Goal: Task Accomplishment & Management: Manage account settings

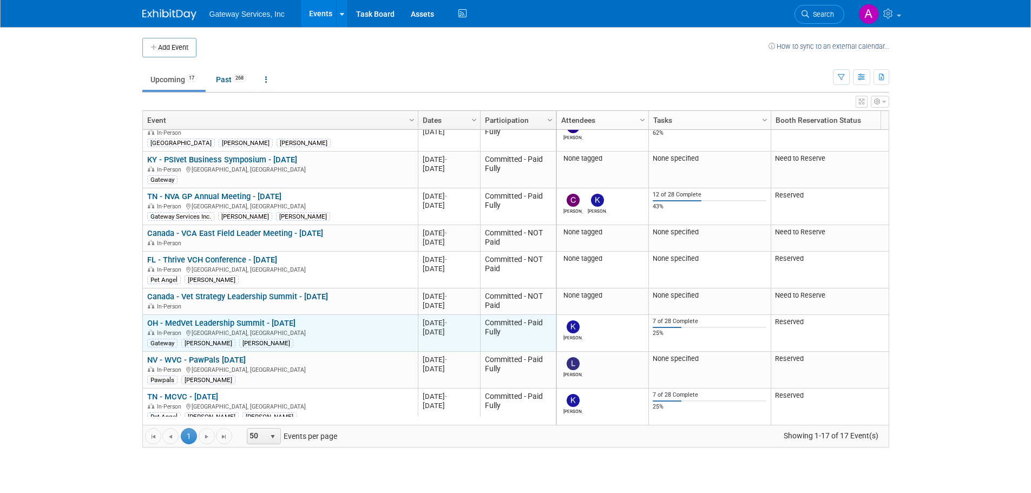
scroll to position [130, 0]
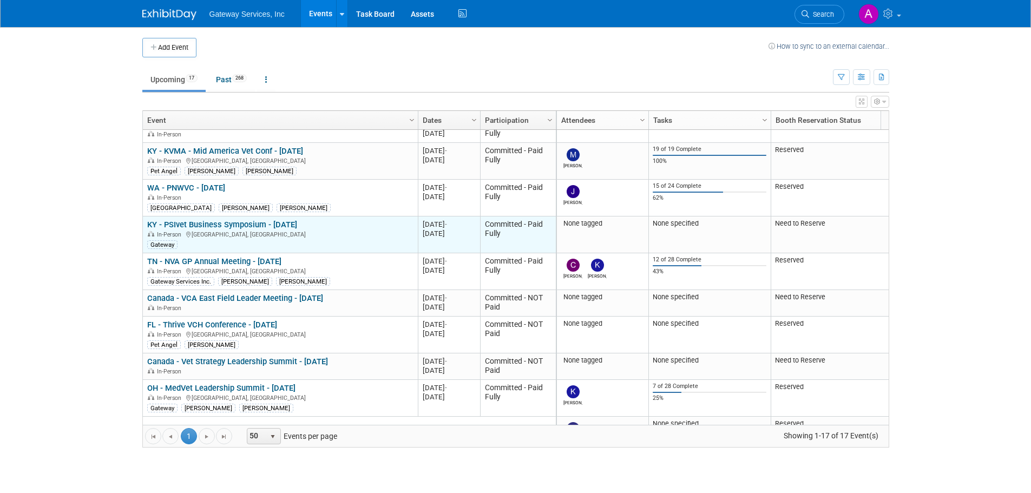
click at [269, 226] on link "KY - PSIvet Business Symposium - [DATE]" at bounding box center [222, 225] width 150 height 10
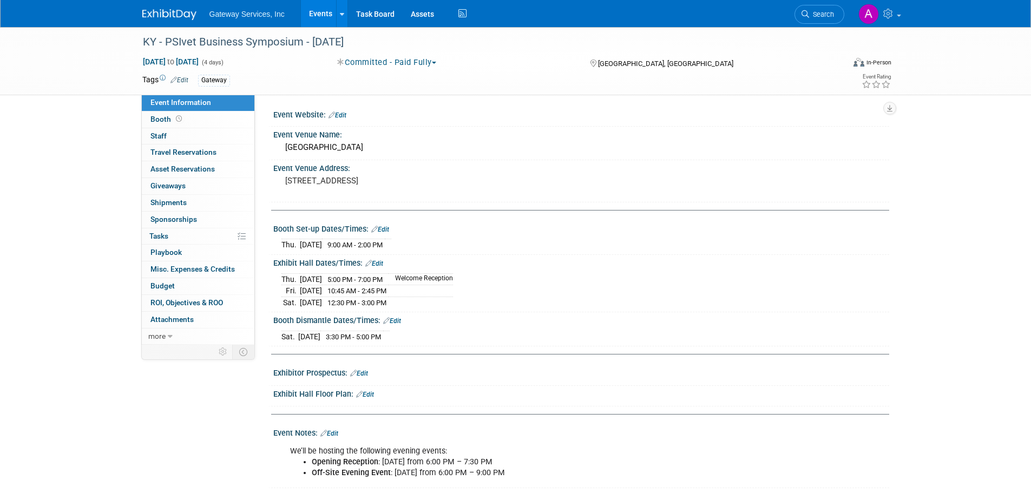
click at [180, 83] on link "Edit" at bounding box center [179, 80] width 18 height 8
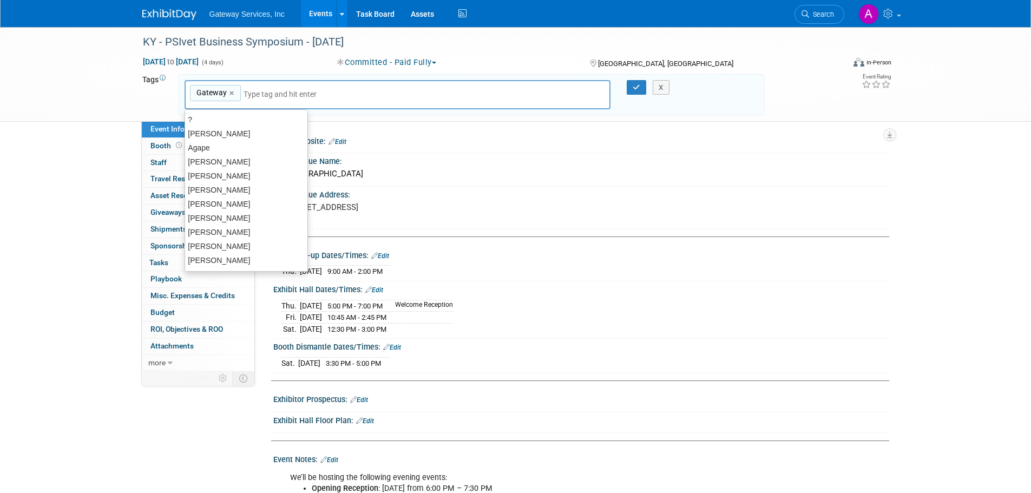
click at [273, 93] on input "text" at bounding box center [287, 94] width 87 height 11
type input "cathe"
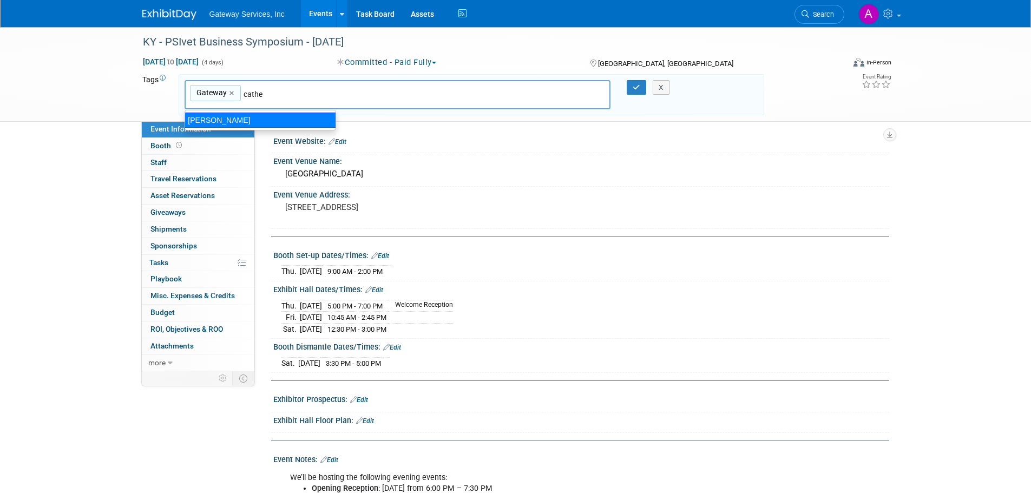
click at [258, 114] on div "catherine nolfo" at bounding box center [261, 120] width 152 height 15
type input "Gateway, catherine nolfo"
click at [639, 90] on icon "button" at bounding box center [637, 87] width 8 height 7
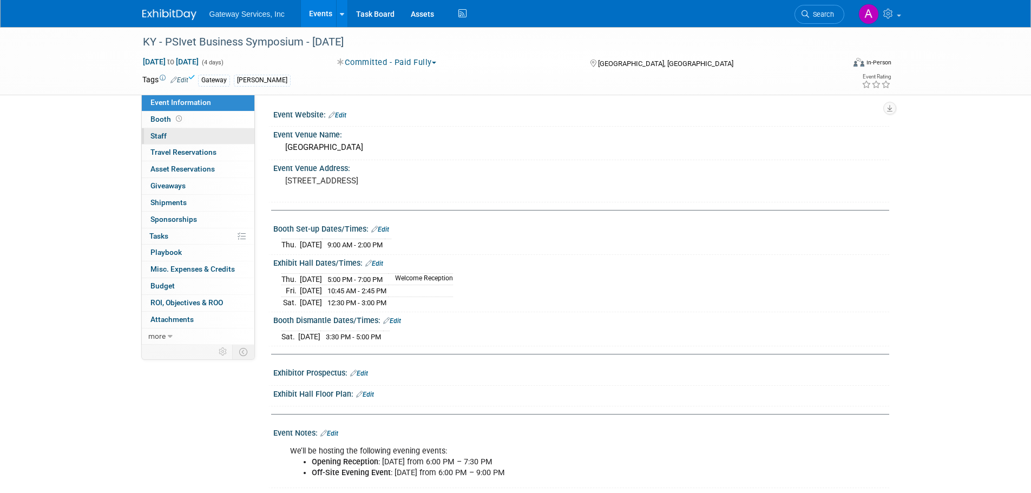
click at [182, 137] on link "0 Staff 0" at bounding box center [198, 136] width 113 height 16
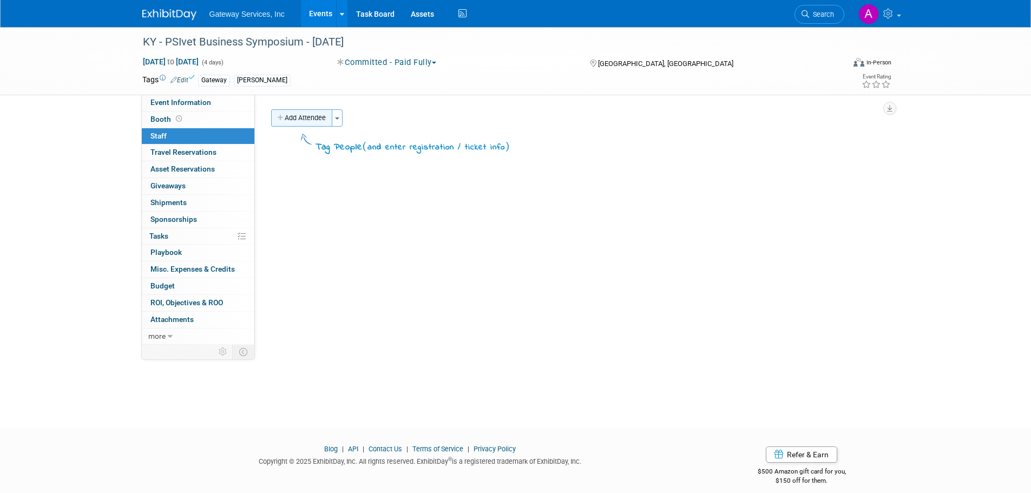
click at [313, 121] on button "Add Attendee" at bounding box center [301, 117] width 61 height 17
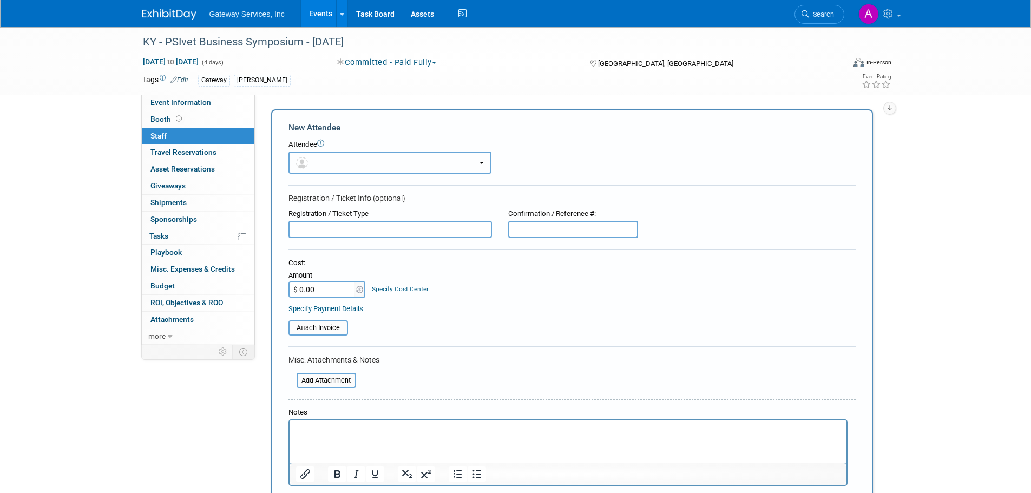
click at [323, 161] on button "button" at bounding box center [389, 163] width 203 height 22
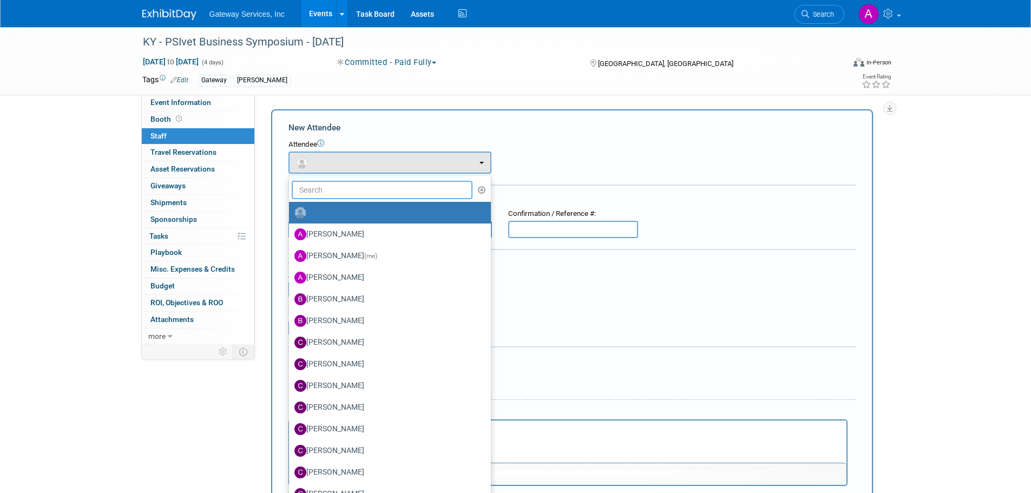
click at [332, 194] on input "text" at bounding box center [382, 190] width 181 height 18
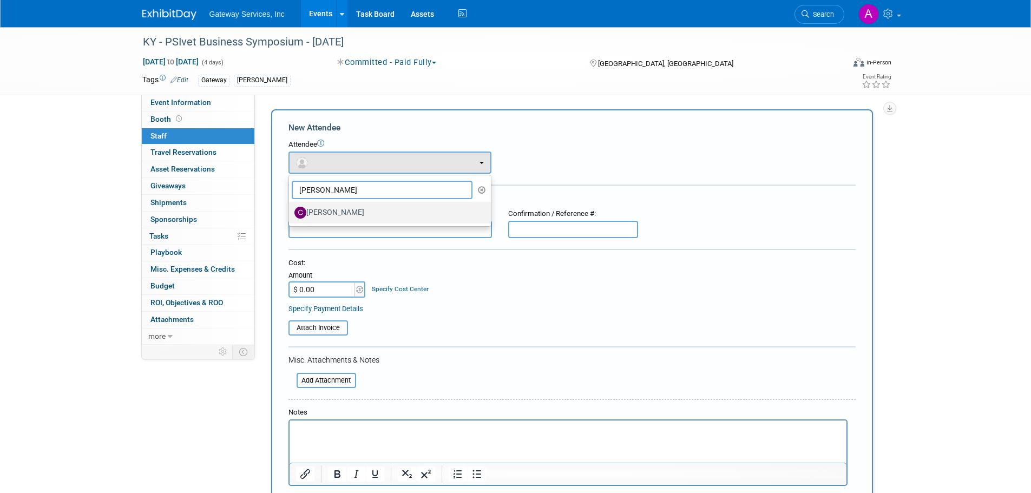
type input "catherine"
click at [346, 211] on label "Catherine Nolfo" at bounding box center [387, 212] width 186 height 17
click at [291, 211] on input "Catherine Nolfo" at bounding box center [287, 211] width 7 height 7
select select "fa54d9c8-51e2-49e6-aa53-16d62221cad4"
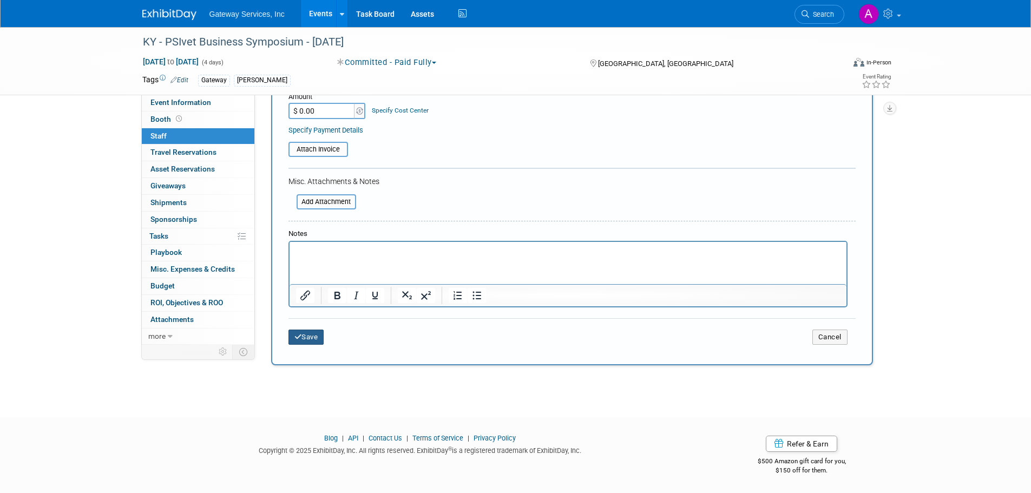
click at [308, 338] on button "Save" at bounding box center [306, 337] width 36 height 15
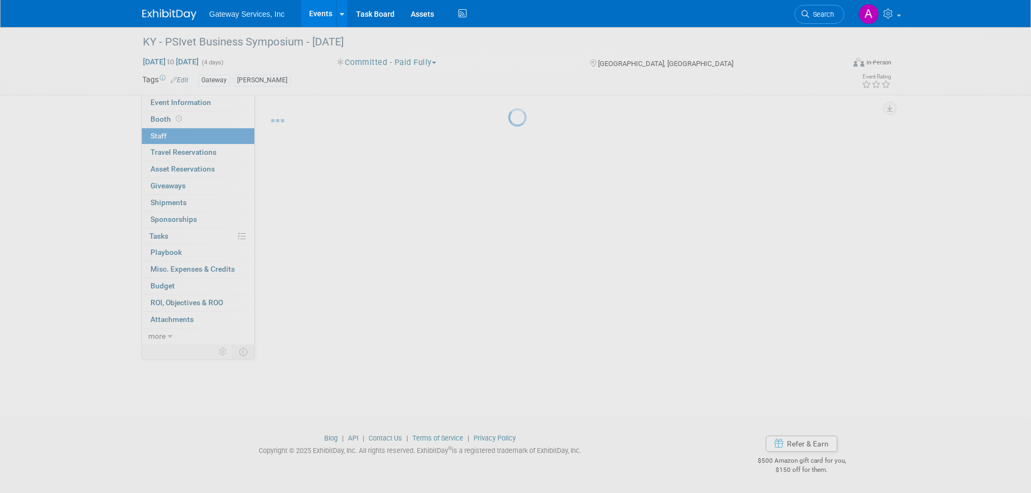
scroll to position [11, 0]
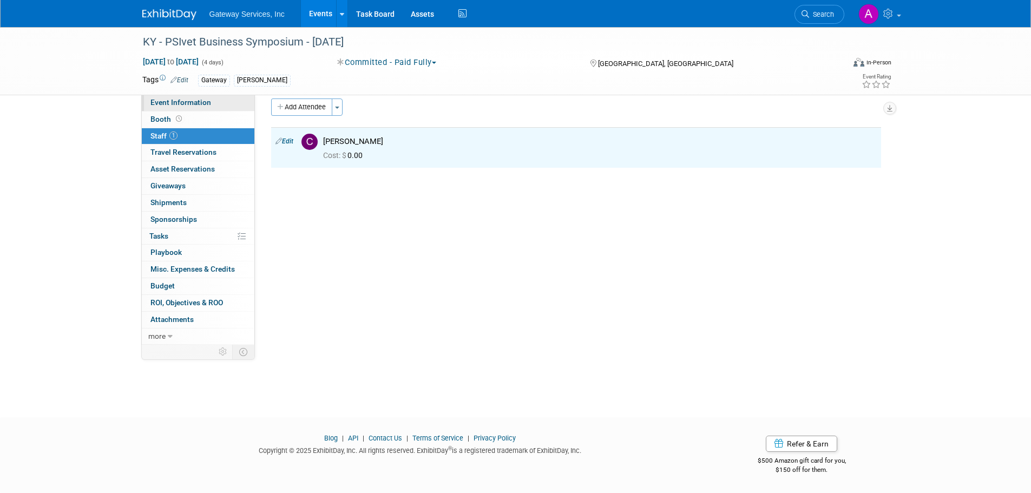
click at [201, 98] on span "Event Information" at bounding box center [180, 102] width 61 height 9
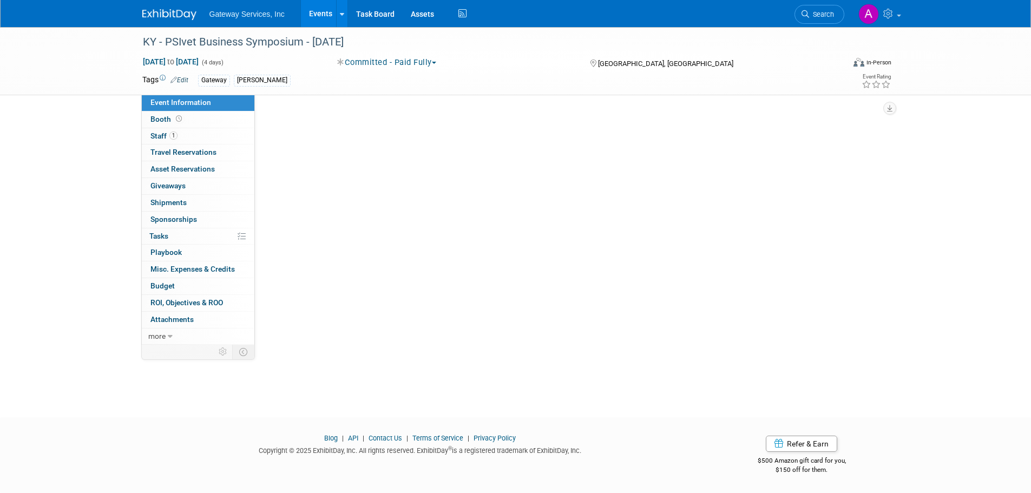
scroll to position [0, 0]
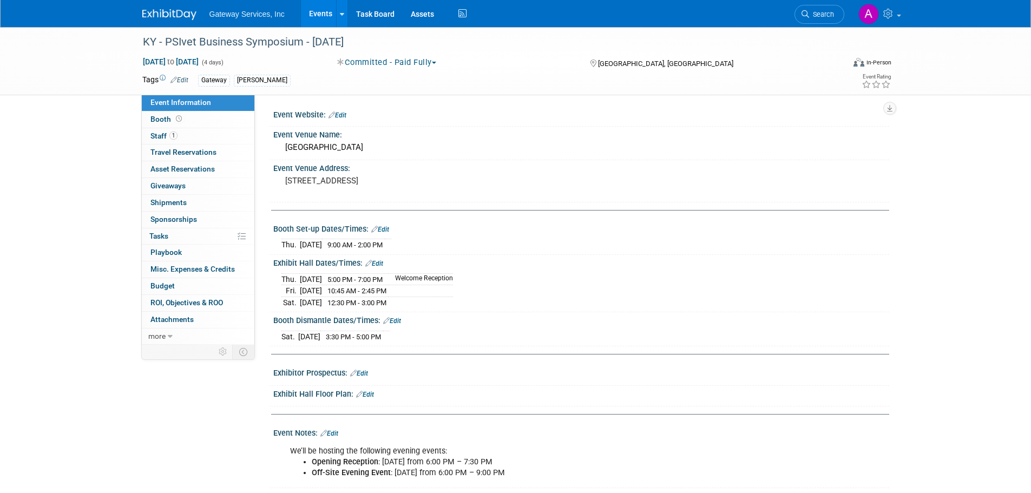
click at [182, 9] on img at bounding box center [169, 14] width 54 height 11
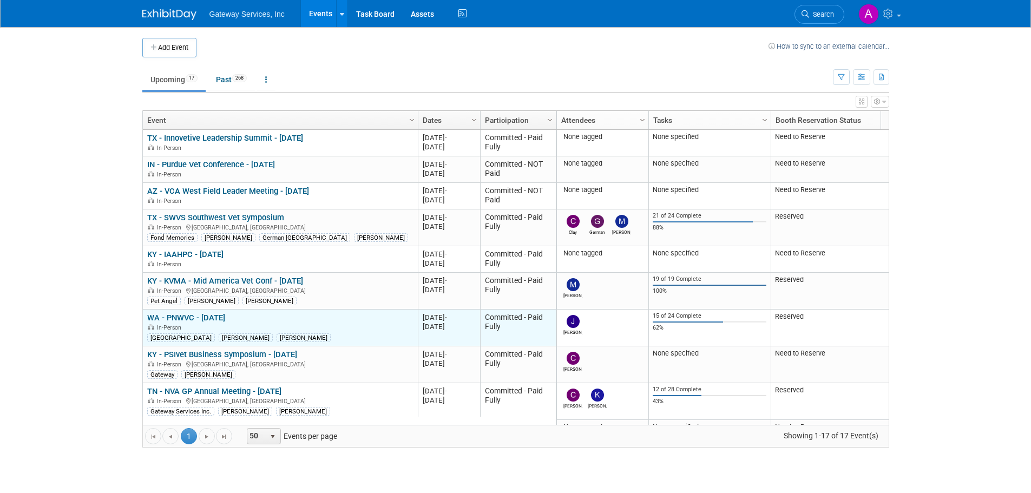
click at [221, 316] on link "WA - PNWVC - [DATE]" at bounding box center [186, 318] width 78 height 10
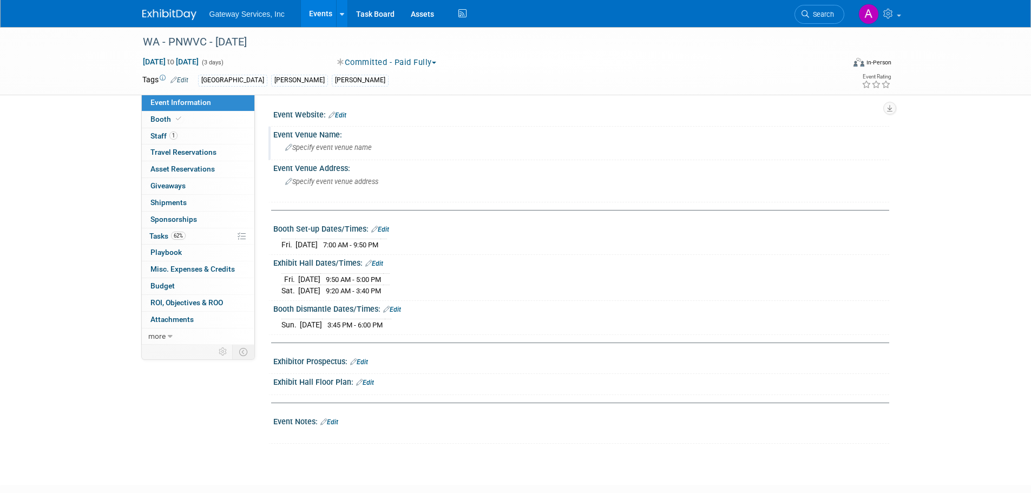
click at [365, 148] on span "Specify event venue name" at bounding box center [328, 147] width 87 height 8
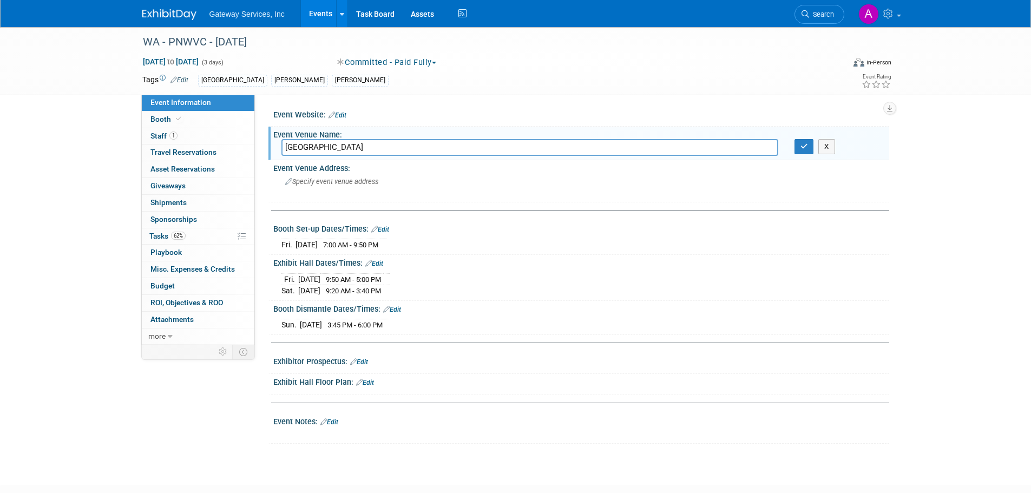
click at [341, 148] on input "Greater Tacome Convention Center" at bounding box center [529, 147] width 497 height 17
type input "Greater Tacoma Convention Center"
click at [800, 152] on button "button" at bounding box center [803, 146] width 19 height 15
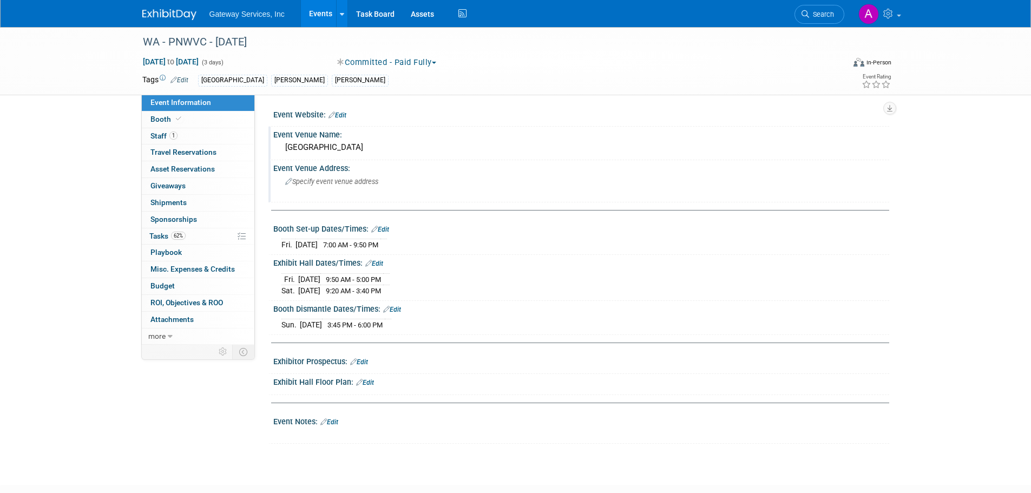
click at [331, 186] on div "Specify event venue address" at bounding box center [401, 185] width 240 height 25
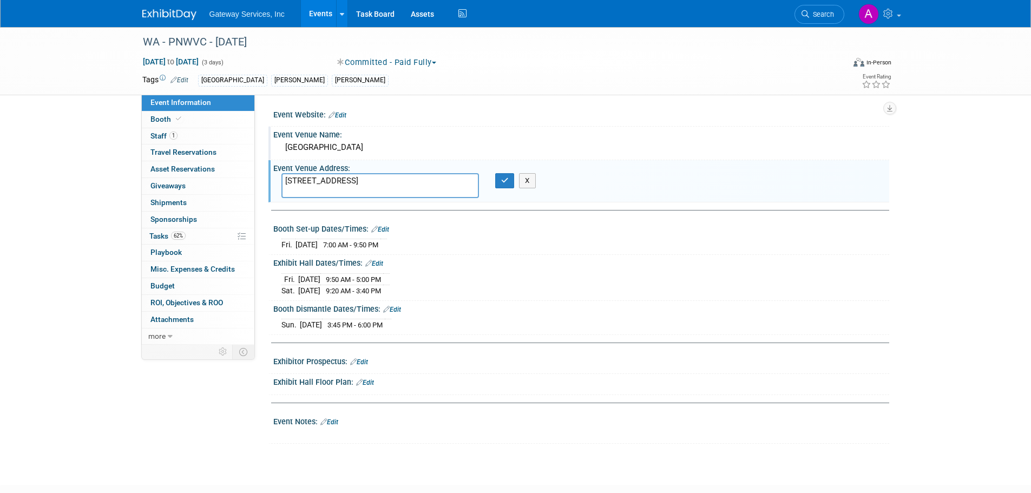
click at [360, 180] on textarea "1500 Commerce St, Tacoma, WA 98402" at bounding box center [380, 185] width 198 height 25
click at [366, 178] on textarea "1500 Commerce St, Tacoma, WA 98402" at bounding box center [380, 185] width 198 height 25
type textarea "1500 Commerce St. Tacoma, WA 98402"
click at [507, 186] on button "button" at bounding box center [504, 180] width 19 height 15
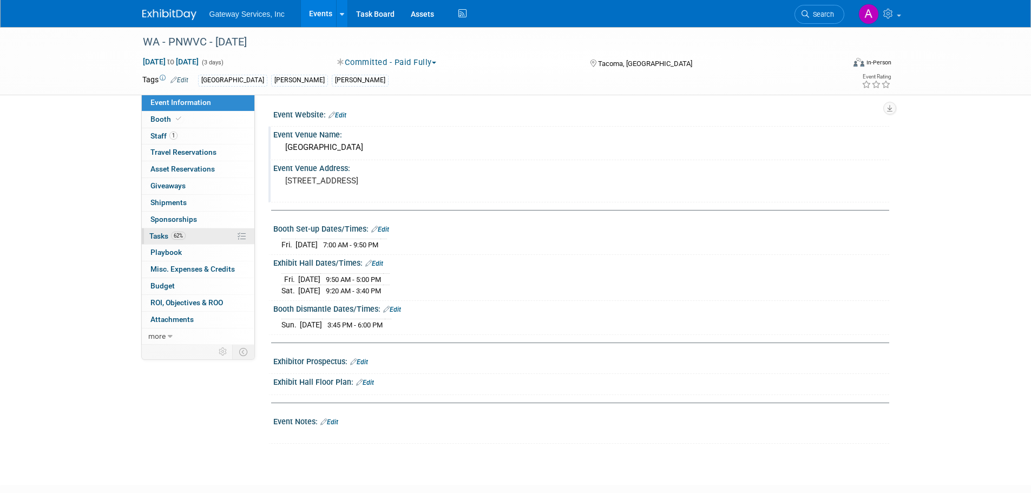
click at [178, 242] on link "62% Tasks 62%" at bounding box center [198, 236] width 113 height 16
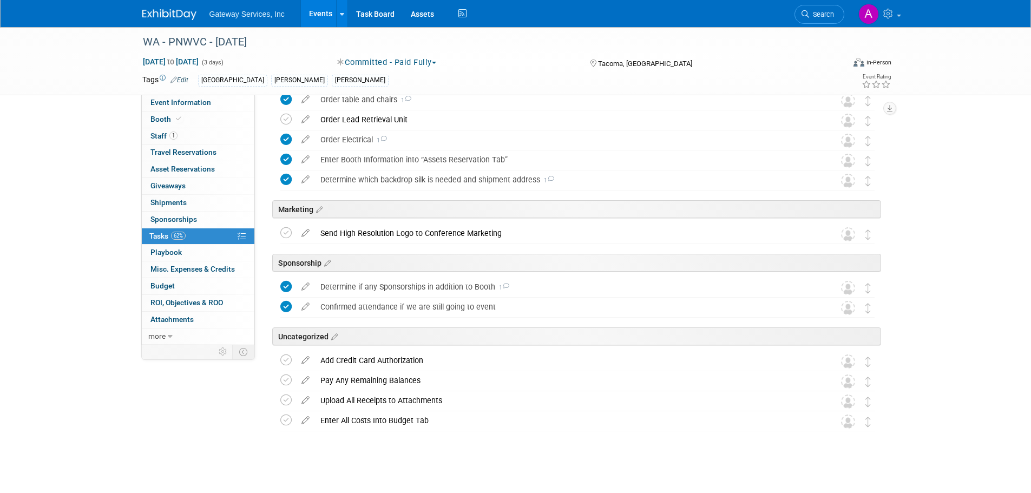
scroll to position [430, 0]
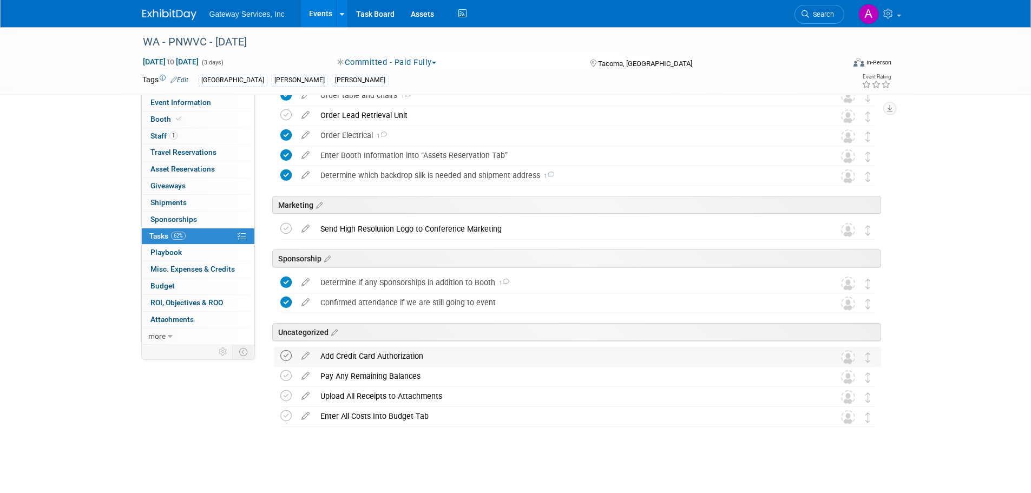
click at [283, 356] on icon at bounding box center [285, 355] width 11 height 11
click at [285, 373] on icon at bounding box center [285, 375] width 11 height 11
click at [288, 399] on icon at bounding box center [285, 395] width 11 height 11
click at [283, 417] on icon at bounding box center [285, 415] width 11 height 11
click at [290, 116] on icon at bounding box center [285, 114] width 11 height 11
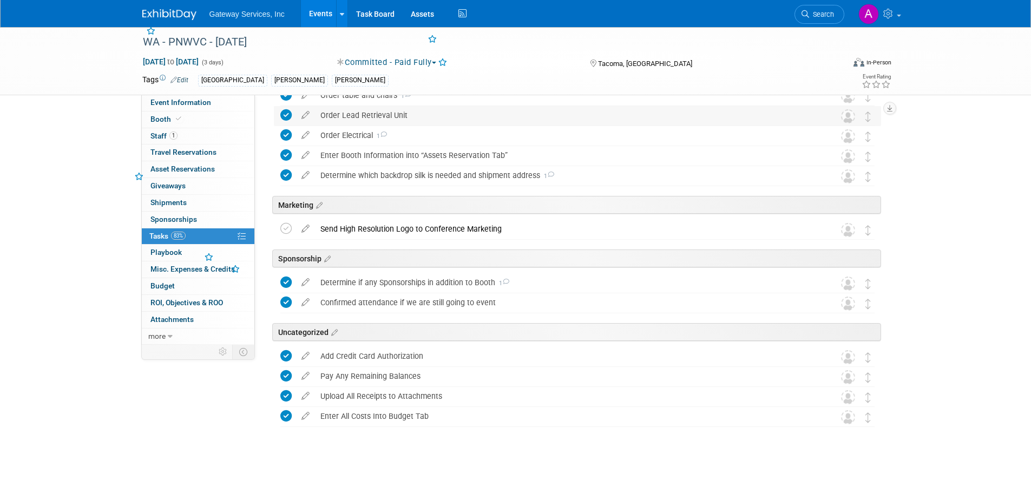
click at [387, 119] on div "Order Lead Retrieval Unit" at bounding box center [567, 115] width 504 height 18
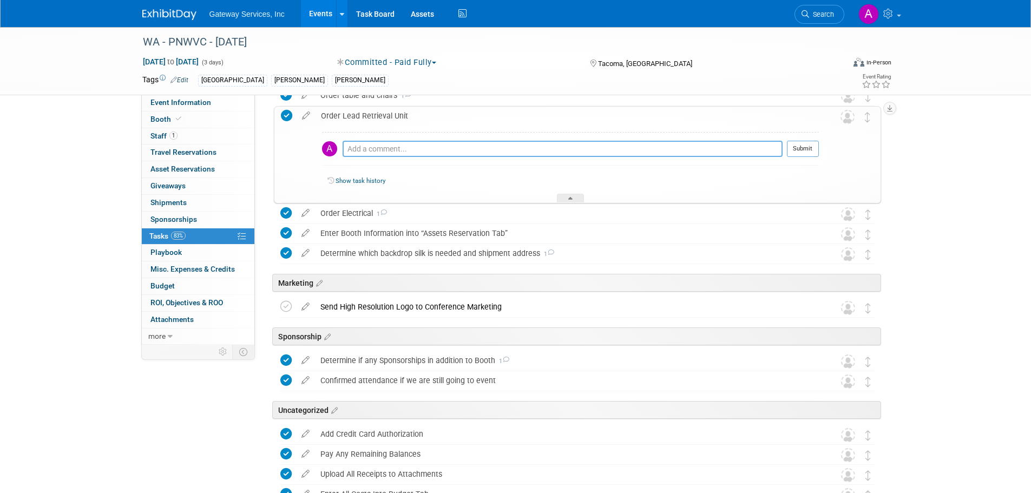
click at [407, 146] on textarea at bounding box center [563, 149] width 440 height 16
type textarea "ordered"
click at [809, 153] on button "Submit" at bounding box center [803, 149] width 32 height 16
